Goal: Task Accomplishment & Management: Use online tool/utility

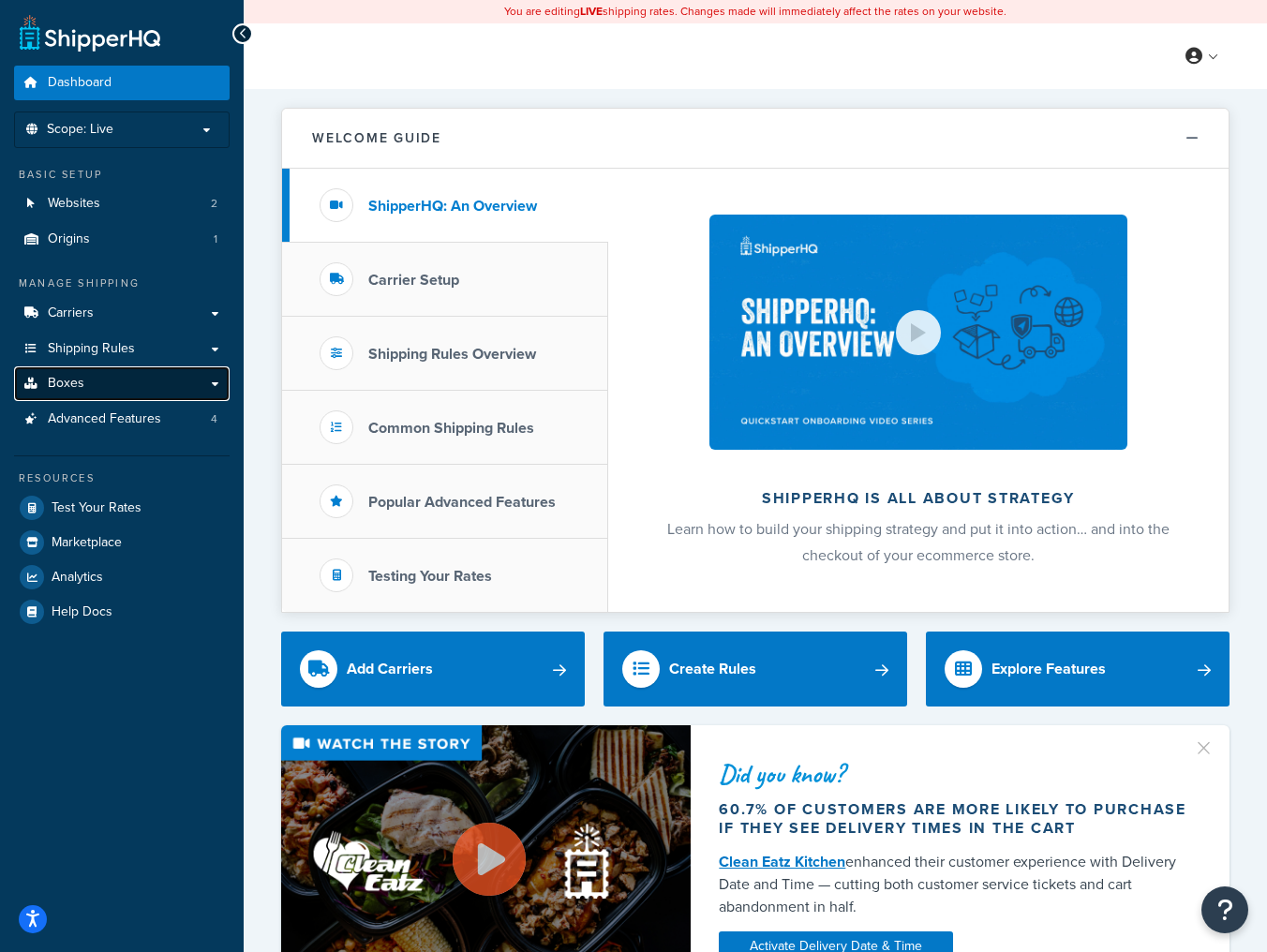
click at [114, 379] on link "Boxes" at bounding box center [122, 383] width 216 height 35
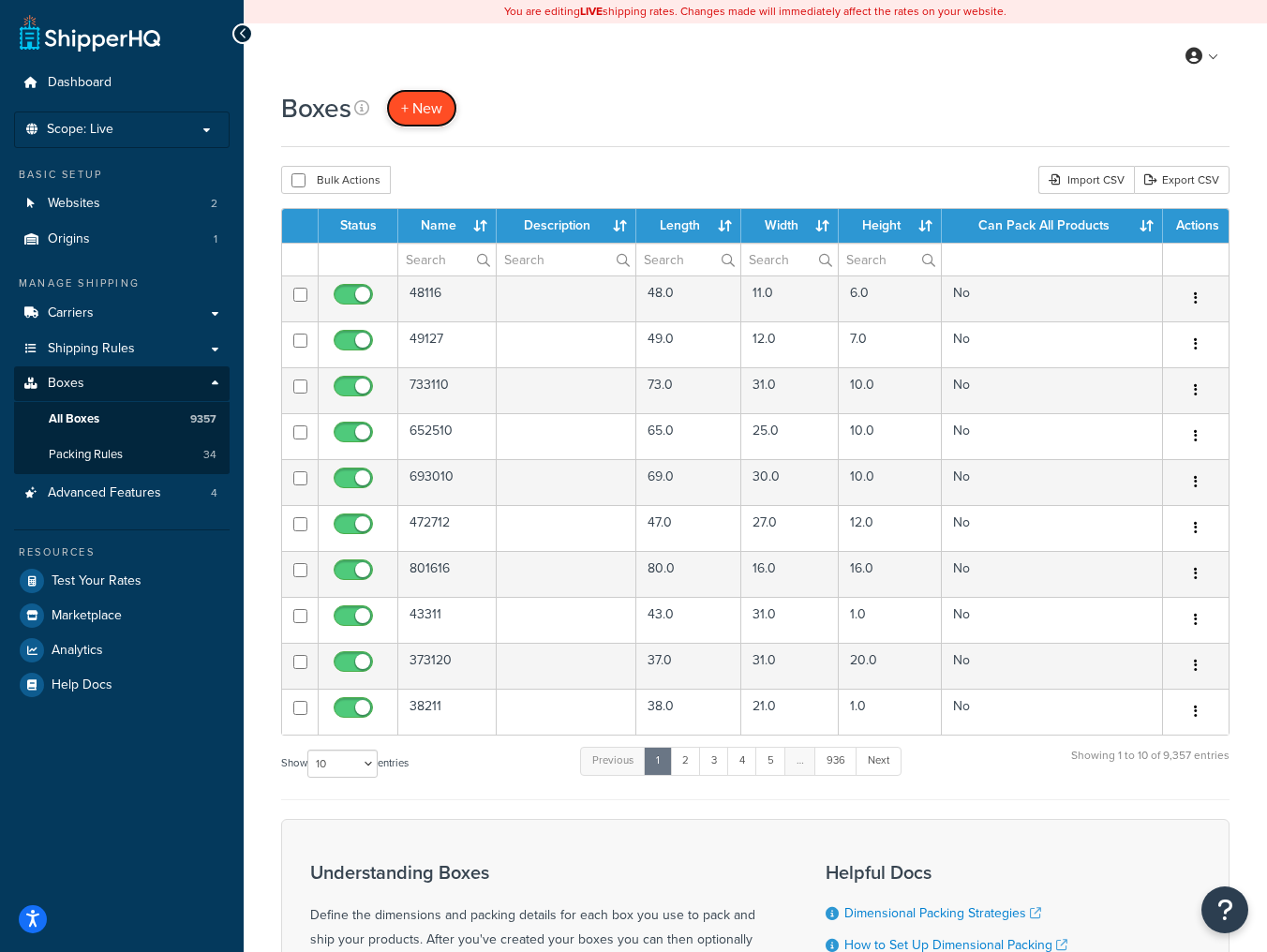
click at [432, 109] on span "+ New" at bounding box center [422, 108] width 42 height 22
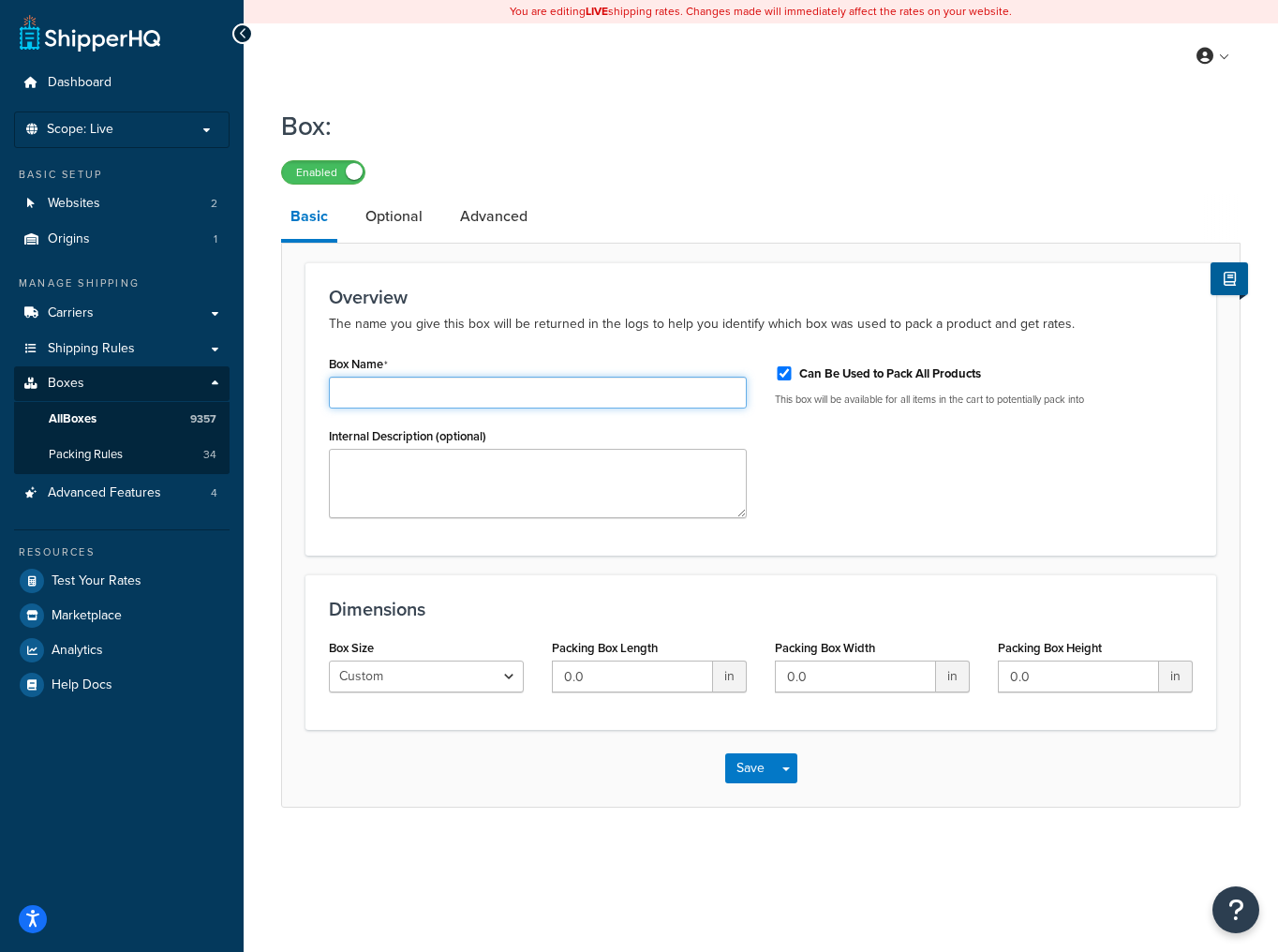
click at [563, 394] on input "Box Name" at bounding box center [539, 393] width 418 height 32
type input "64229"
click at [914, 366] on label "Can Be Used to Pack All Products" at bounding box center [890, 374] width 182 height 17
click at [794, 366] on input "Can Be Used to Pack All Products" at bounding box center [785, 373] width 19 height 14
checkbox input "false"
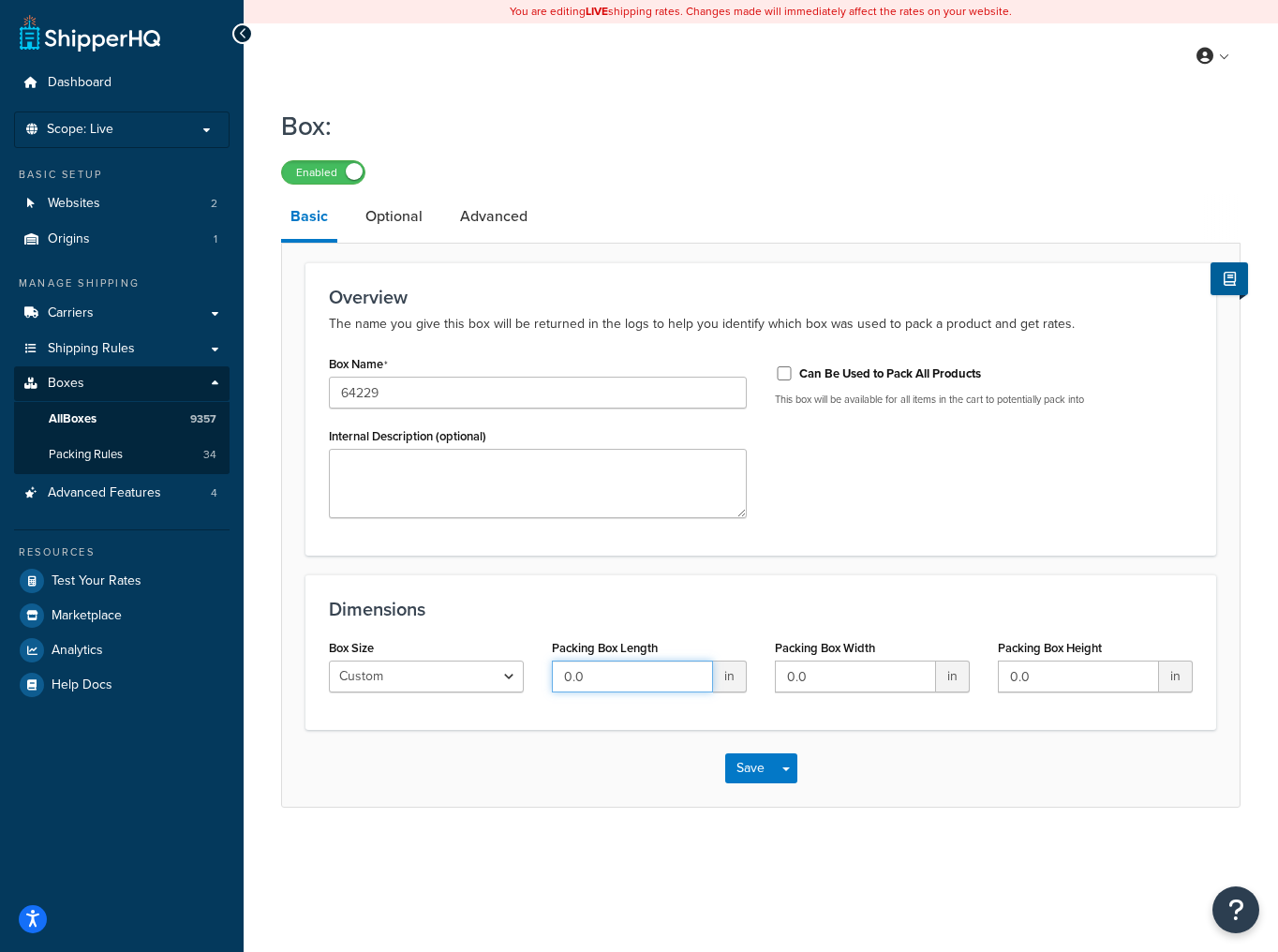
click at [618, 666] on input "0.0" at bounding box center [632, 677] width 161 height 32
type input "64"
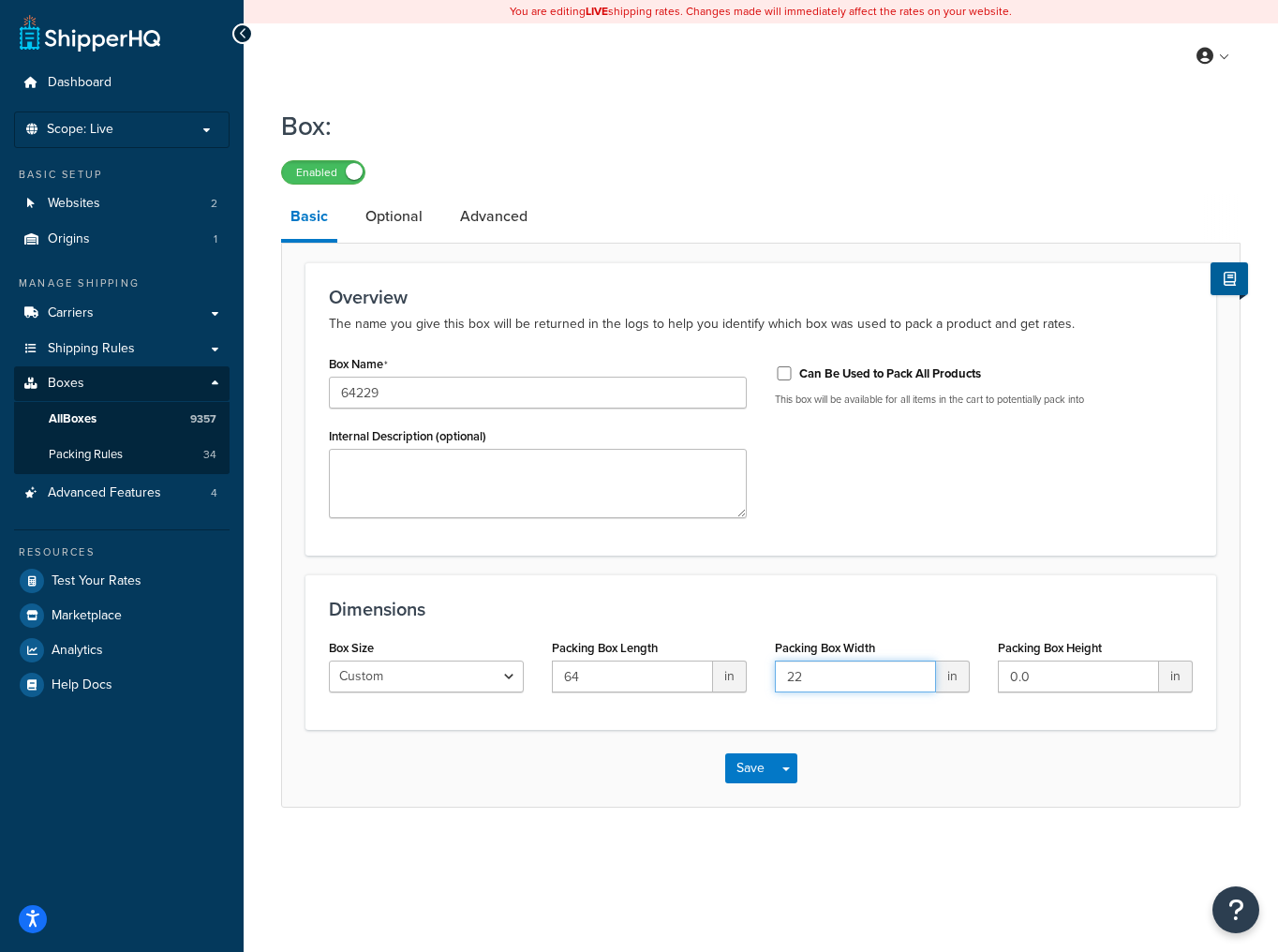
type input "22"
type input "9"
click at [766, 768] on button "Save" at bounding box center [750, 768] width 50 height 30
